Goal: Task Accomplishment & Management: Manage account settings

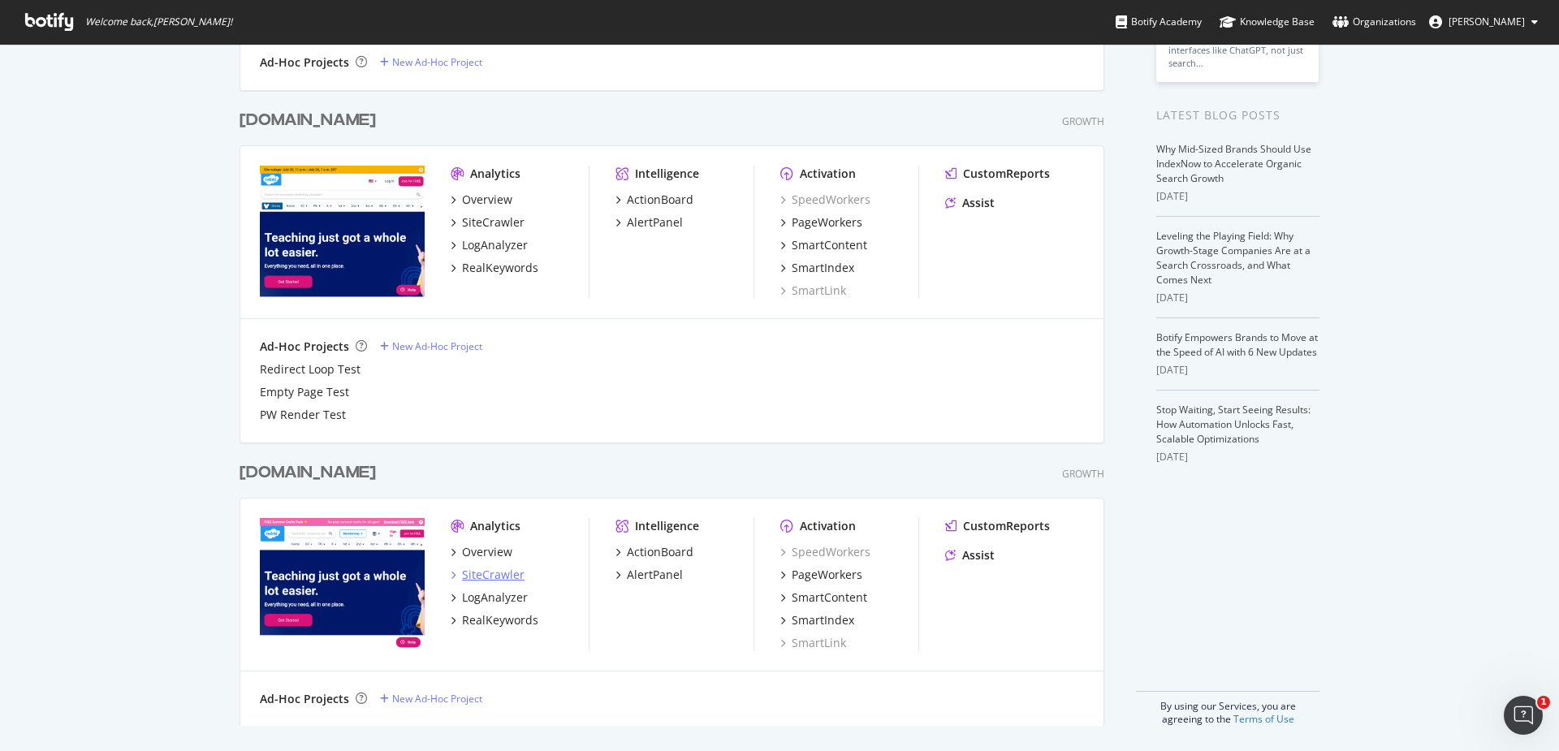
click at [490, 577] on div "SiteCrawler" at bounding box center [493, 575] width 63 height 16
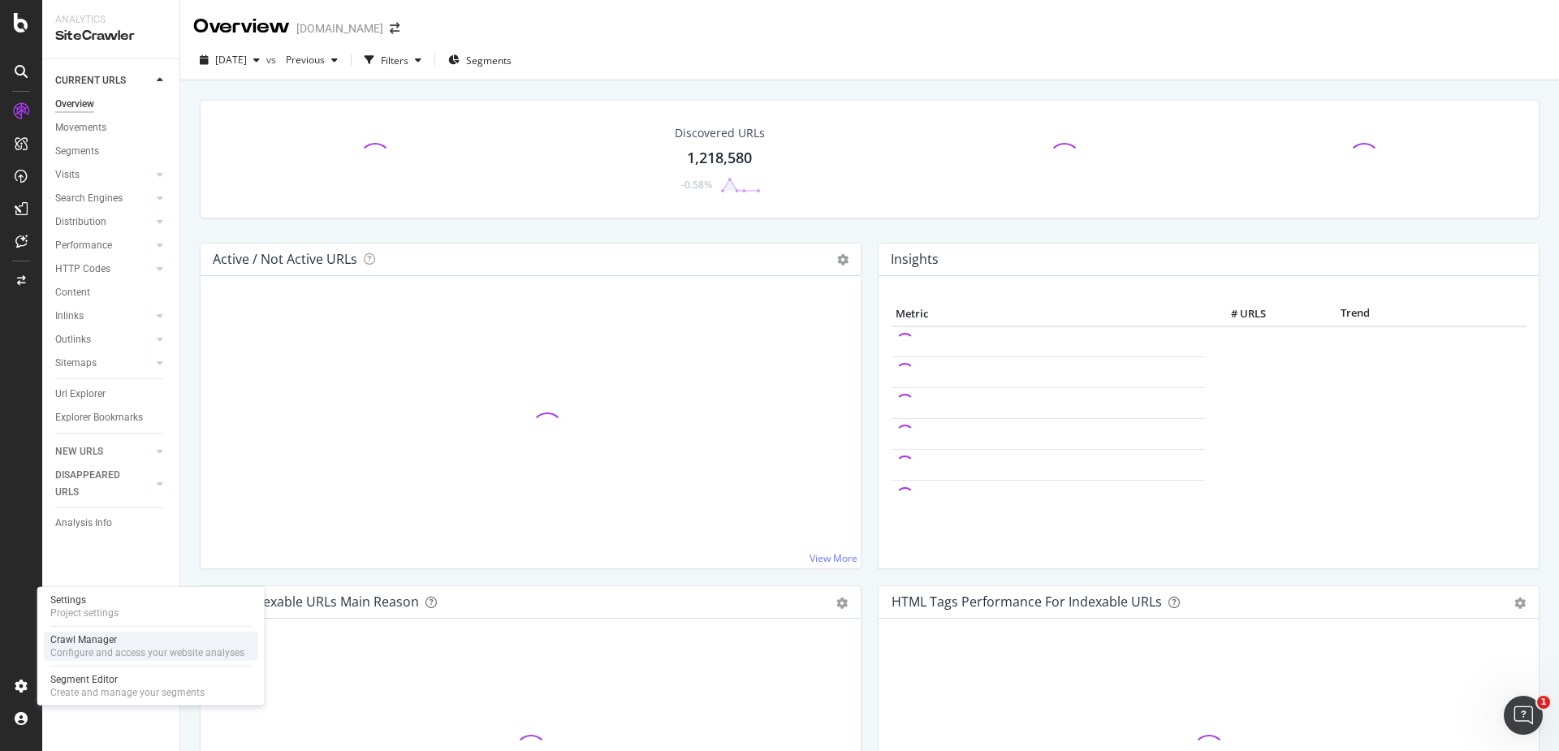
click at [101, 651] on div "Configure and access your website analyses" at bounding box center [147, 652] width 194 height 13
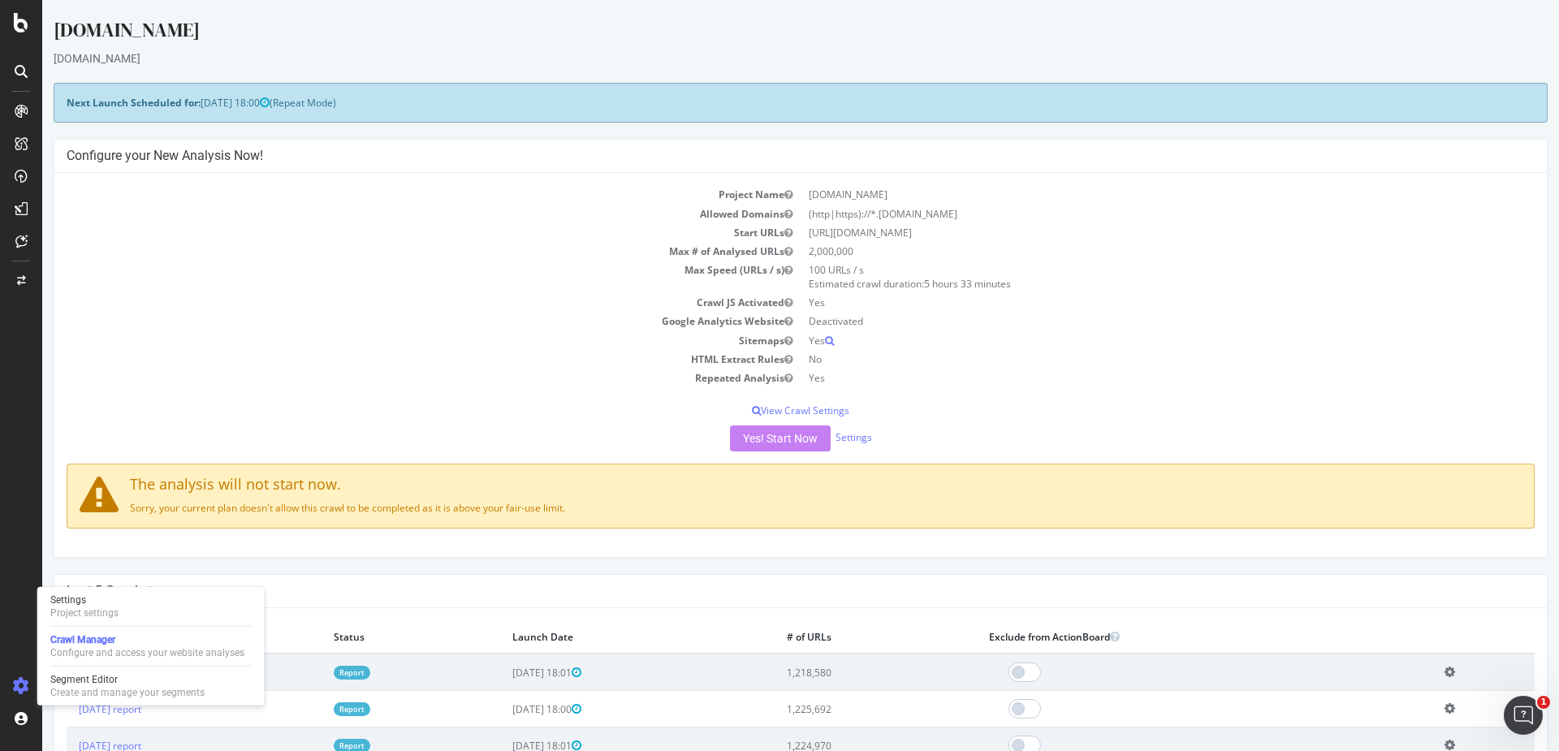
click at [385, 219] on td "Allowed Domains" at bounding box center [434, 214] width 734 height 19
click at [473, 350] on td "HTML Extract Rules" at bounding box center [434, 359] width 734 height 19
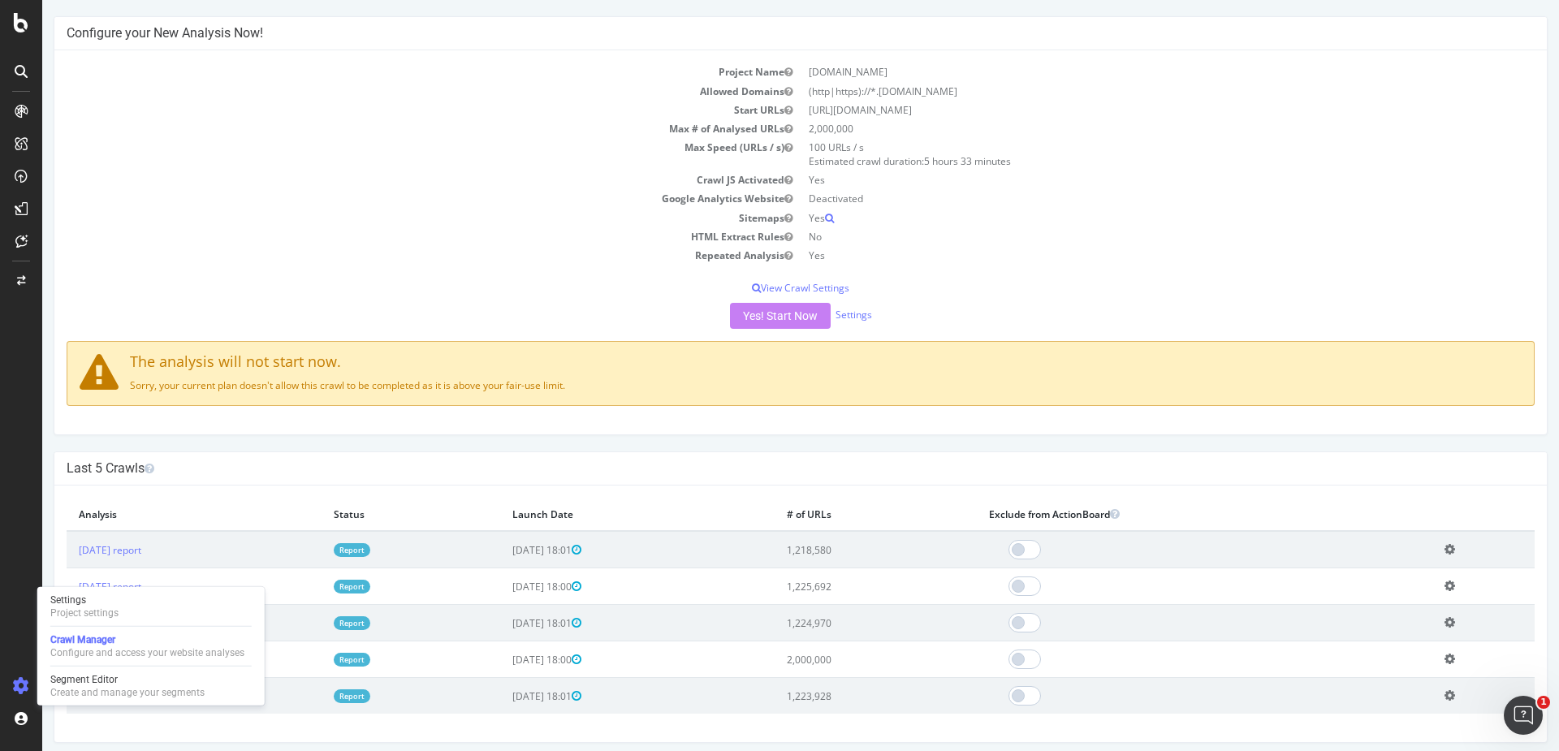
scroll to position [154, 0]
